Goal: Information Seeking & Learning: Learn about a topic

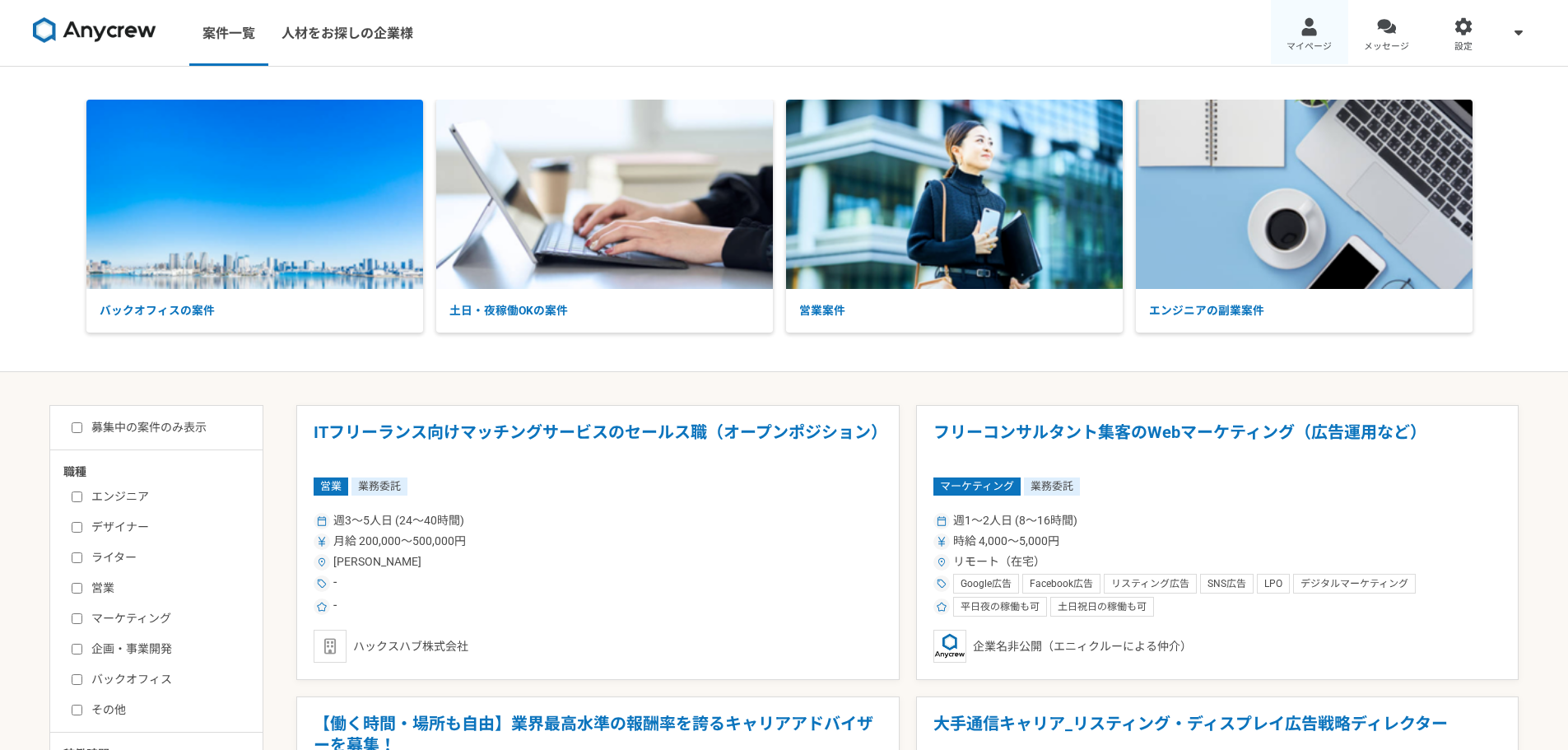
click at [1300, 28] on div at bounding box center [1309, 27] width 19 height 19
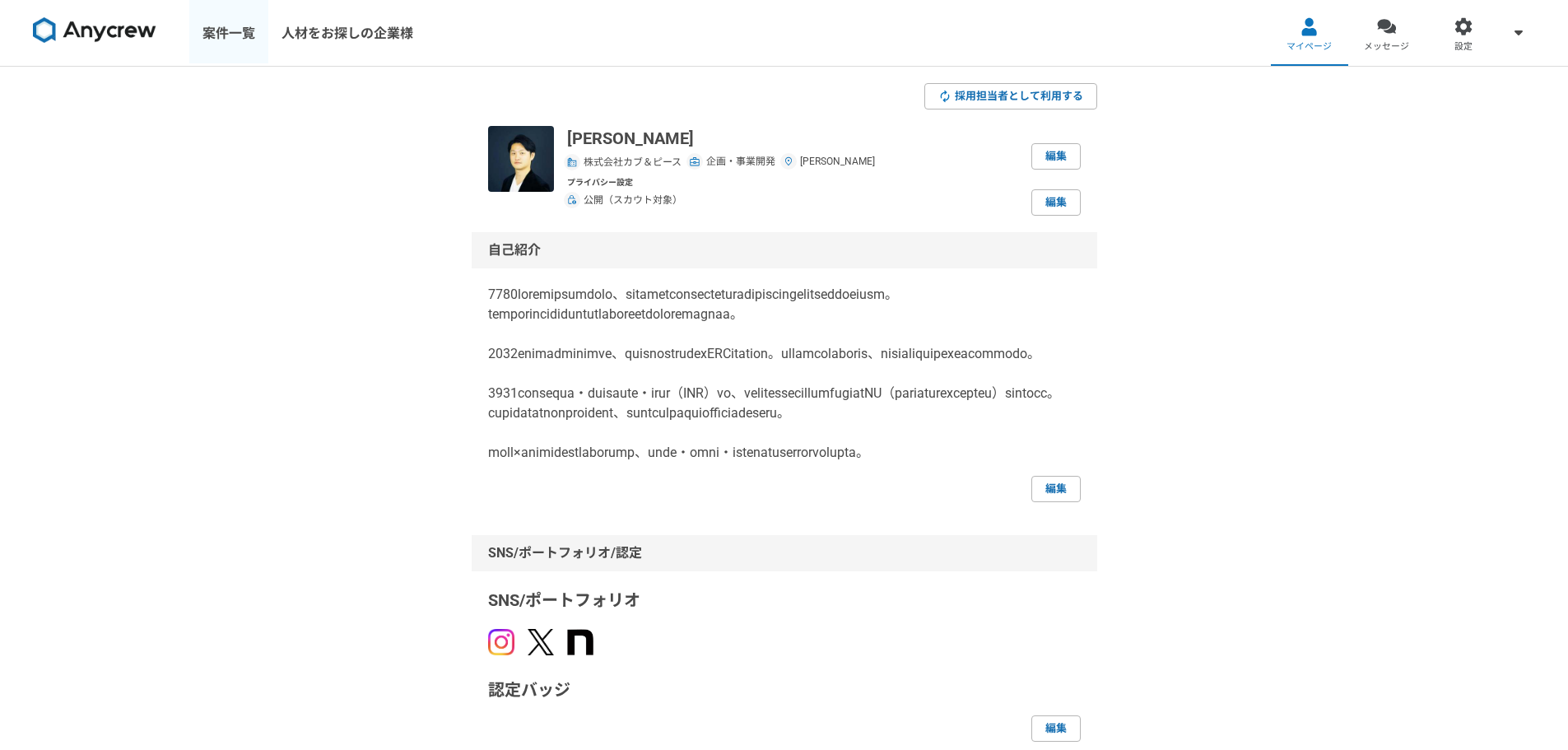
click at [231, 37] on link "案件一覧" at bounding box center [228, 33] width 79 height 66
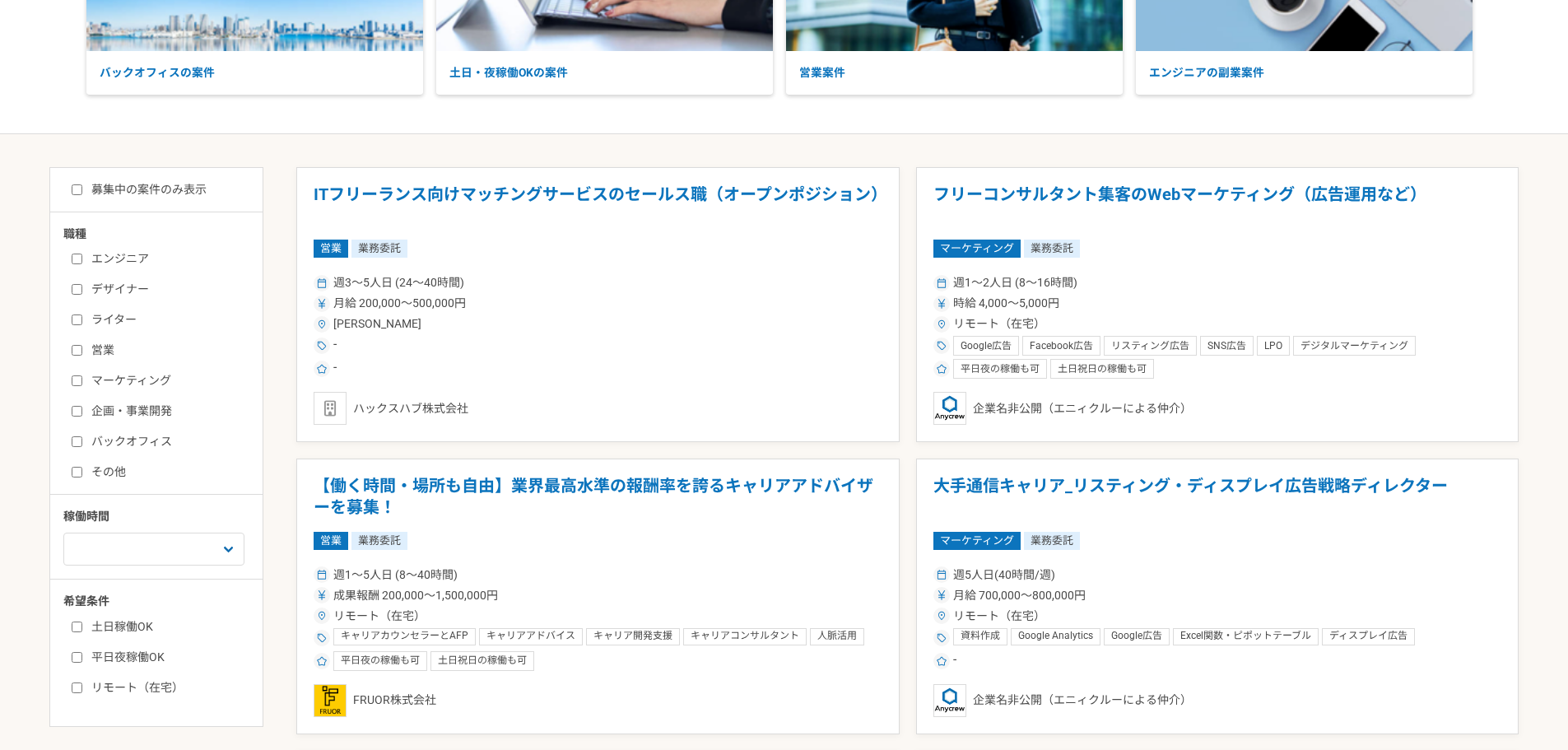
scroll to position [247, 0]
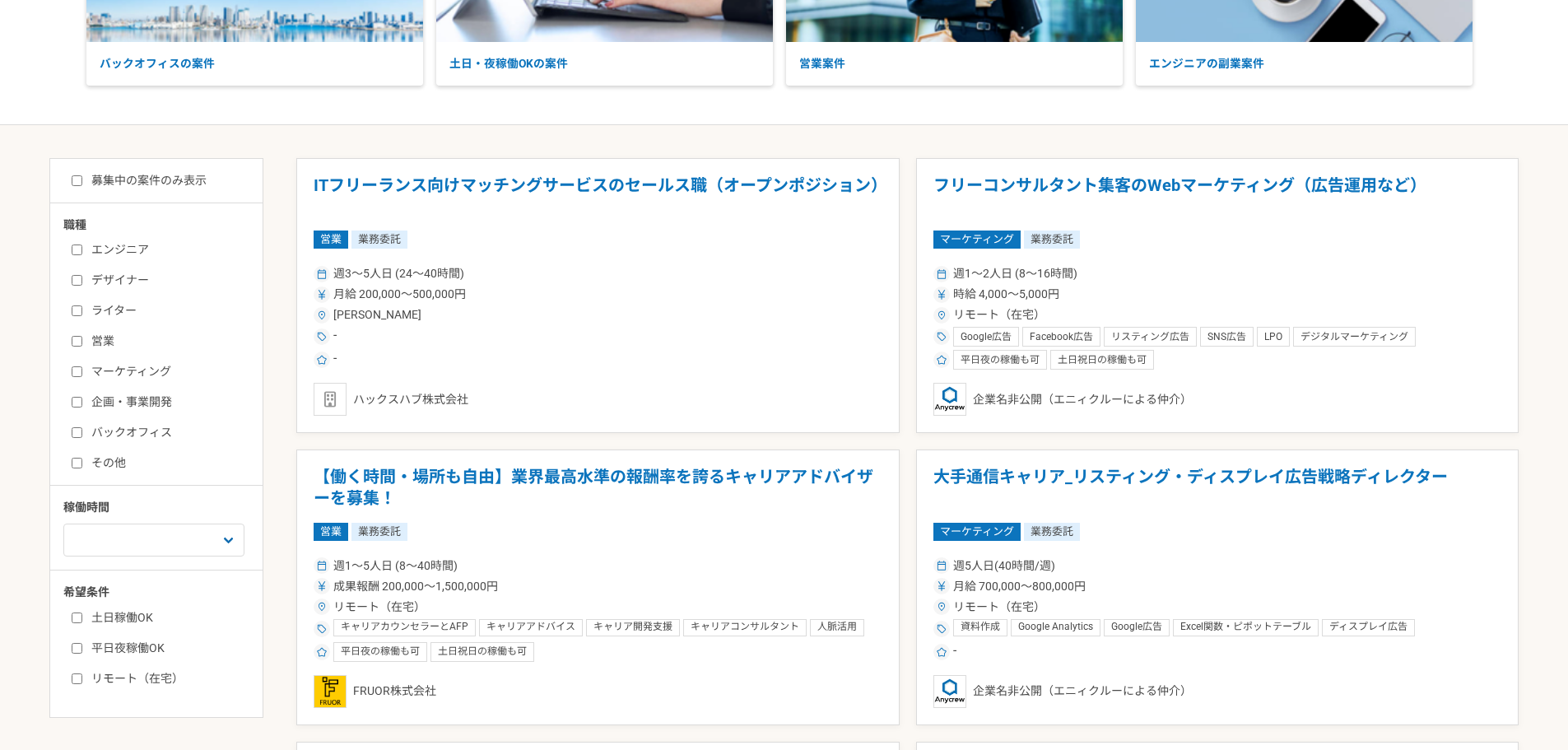
click at [82, 395] on label "企画・事業開発" at bounding box center [166, 402] width 189 height 17
click at [82, 396] on input "企画・事業開発" at bounding box center [77, 402] width 10 height 10
checkbox input "true"
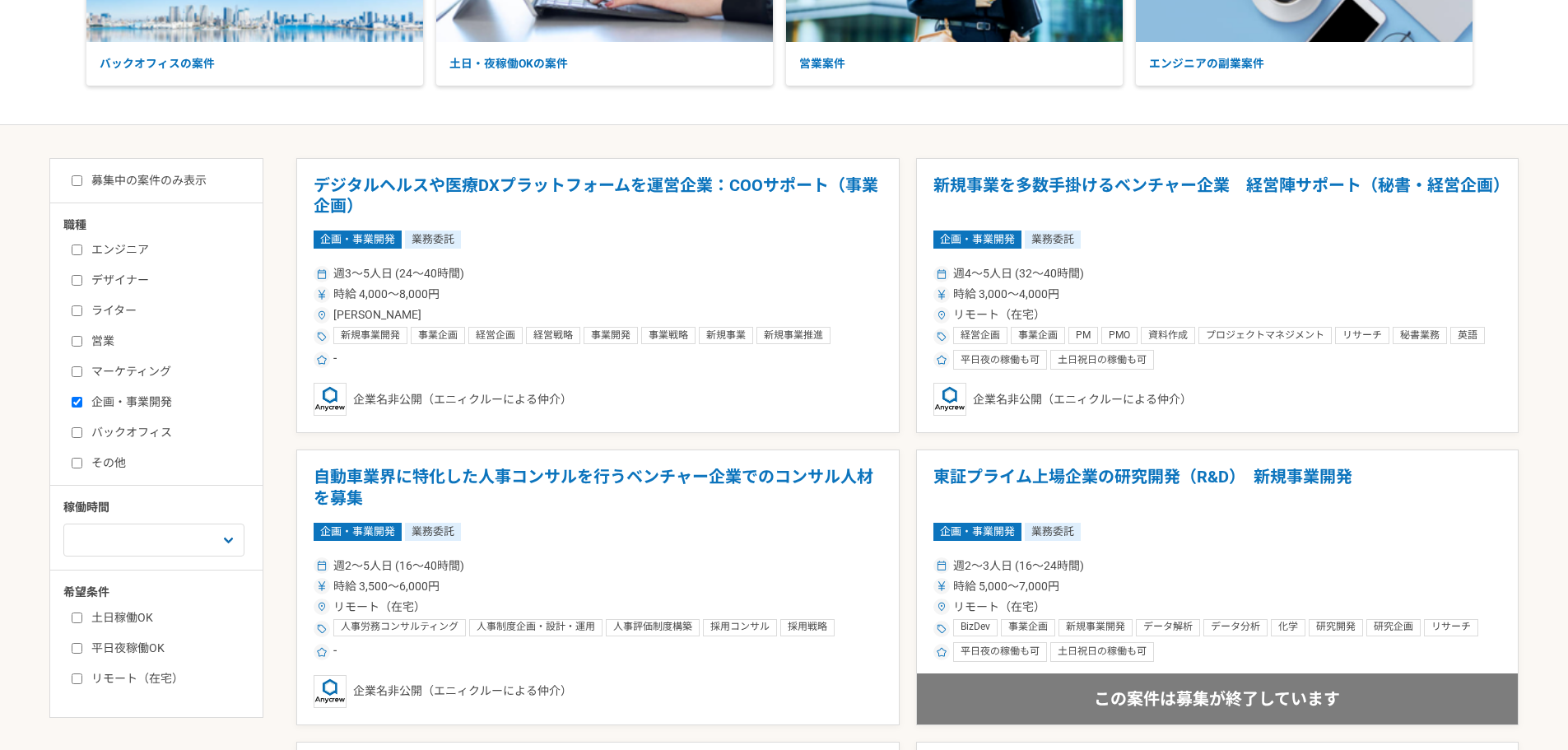
click at [78, 616] on input "土日稼働OK" at bounding box center [77, 618] width 10 height 10
checkbox input "true"
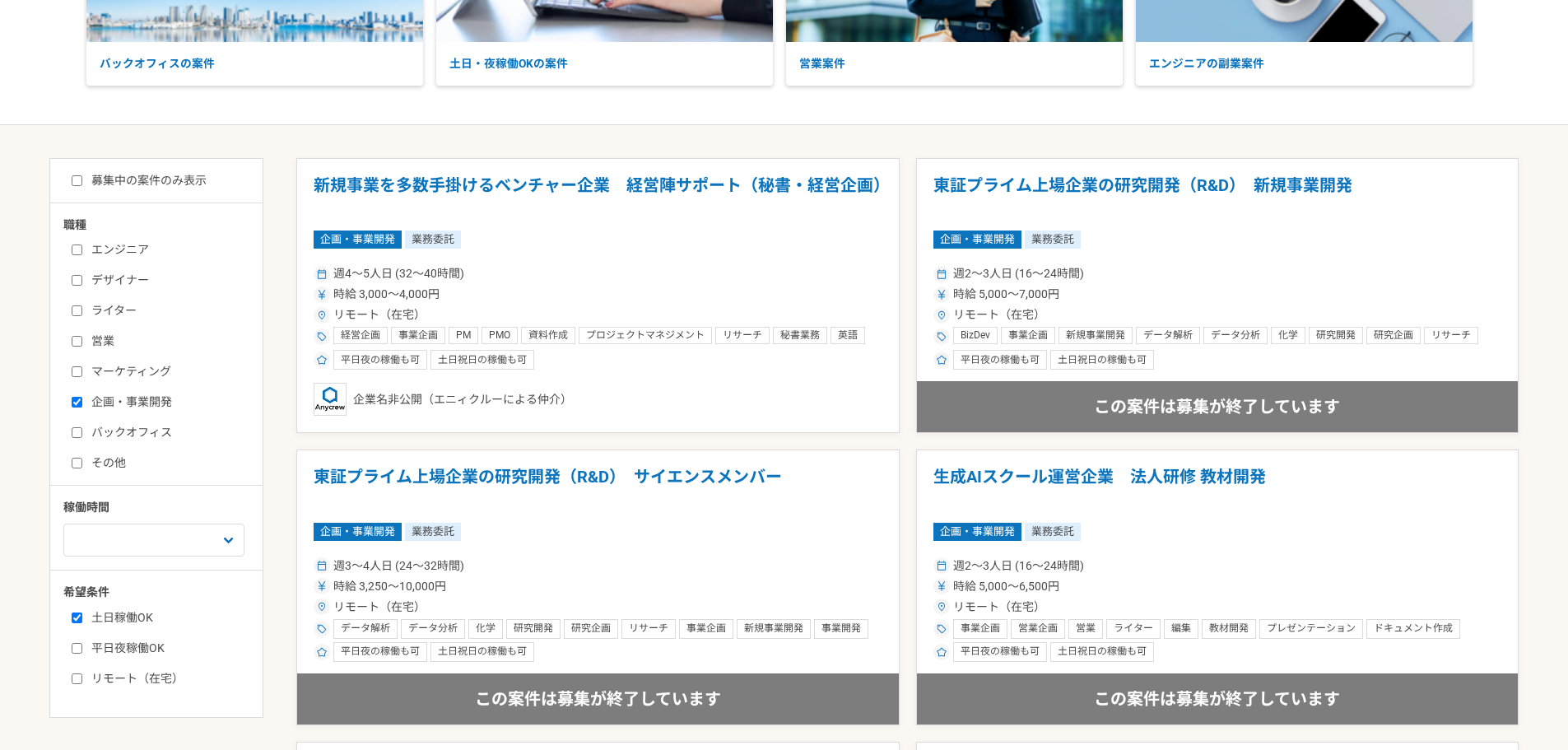
click at [78, 645] on input "平日夜稼働OK" at bounding box center [77, 648] width 10 height 10
checkbox input "true"
click at [77, 676] on input "リモート（在宅）" at bounding box center [77, 679] width 10 height 10
checkbox input "true"
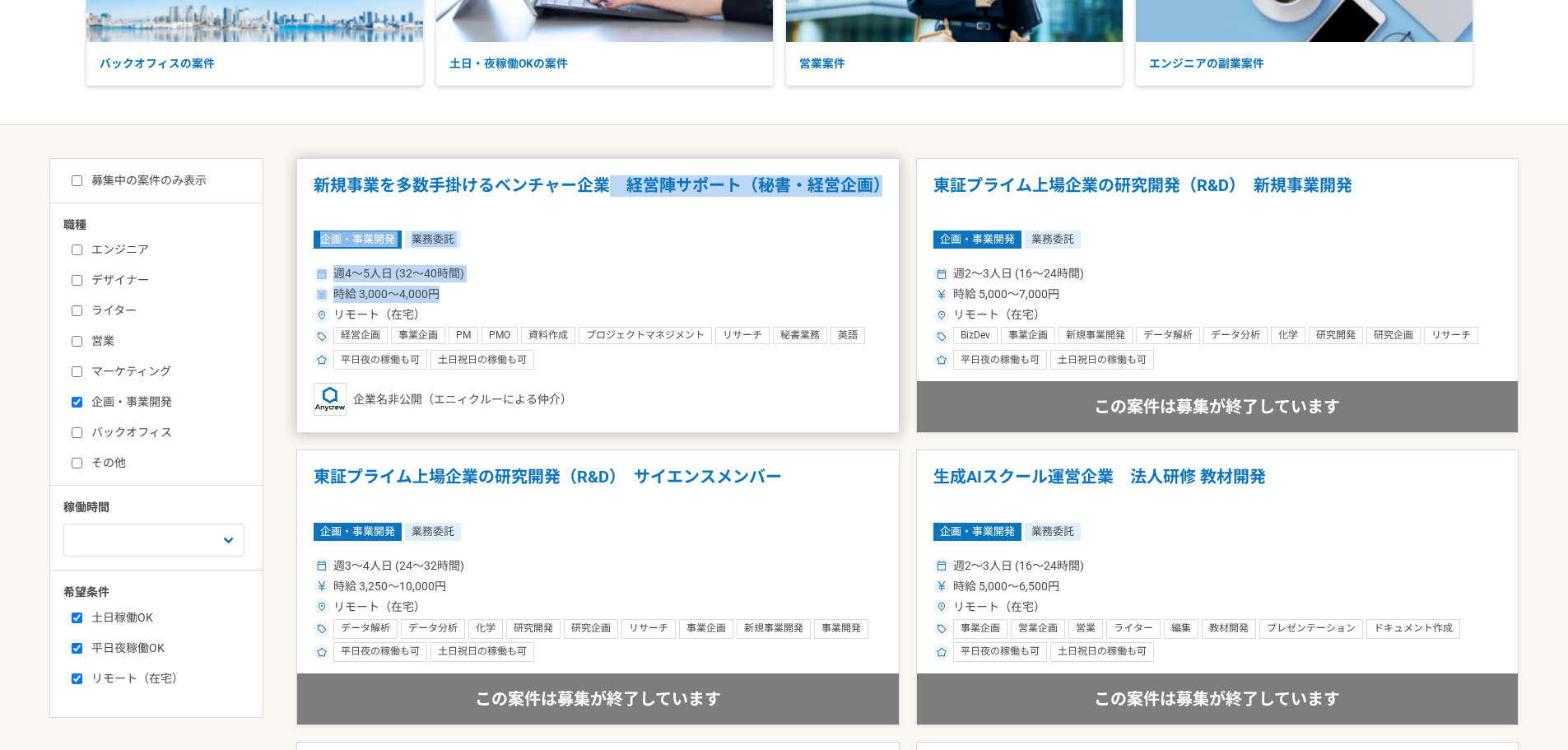
drag, startPoint x: 603, startPoint y: 187, endPoint x: 633, endPoint y: 291, distance: 108.2
click at [633, 291] on article "新規事業を多数手掛けるベンチャー企業　経営陣サポート（秘書・経営企画） 企画・事業開発 業務委託 週4〜5人日 (32〜40時間) 時給 3,000〜4,00…" at bounding box center [598, 295] width 604 height 275
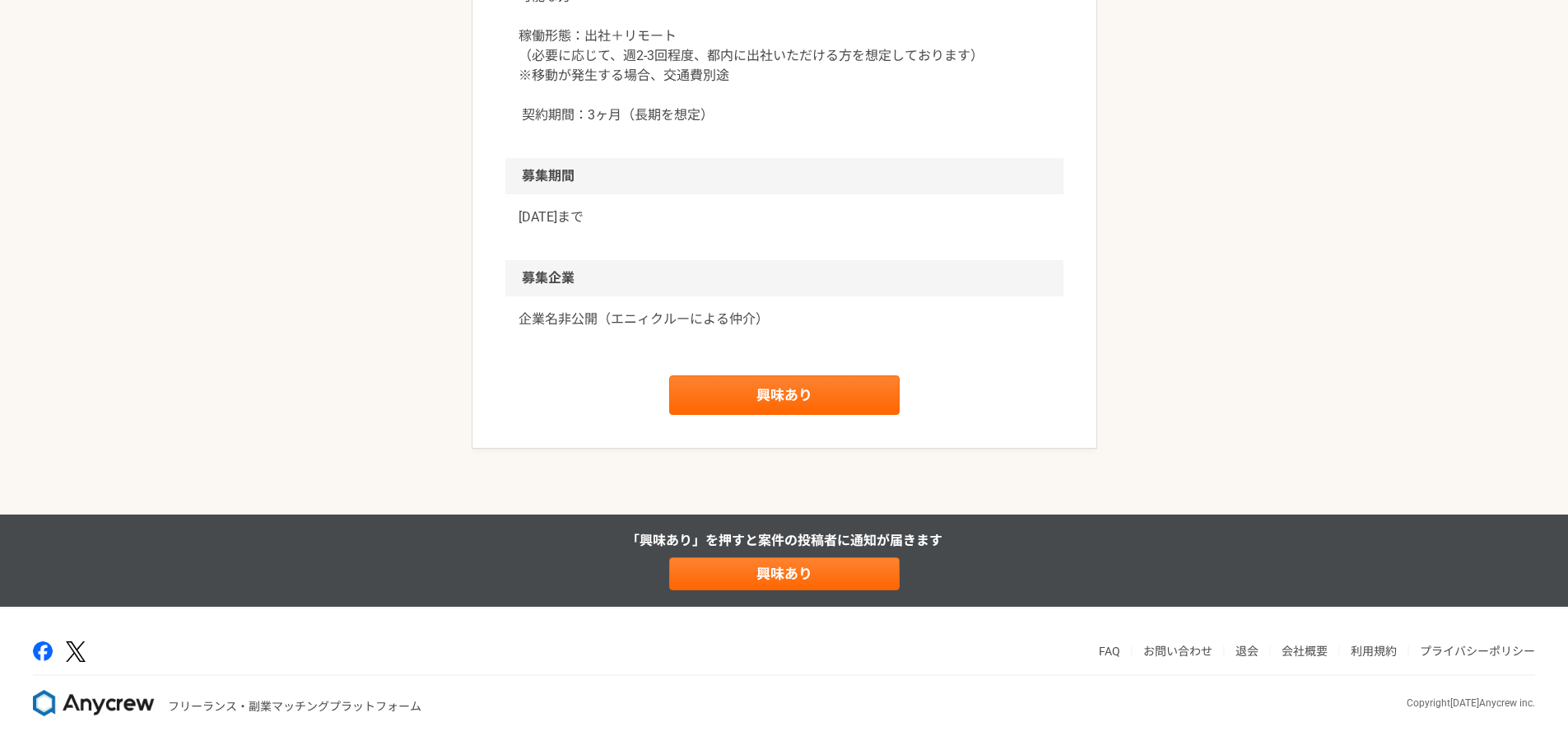
scroll to position [2032, 0]
